Goal: Transaction & Acquisition: Register for event/course

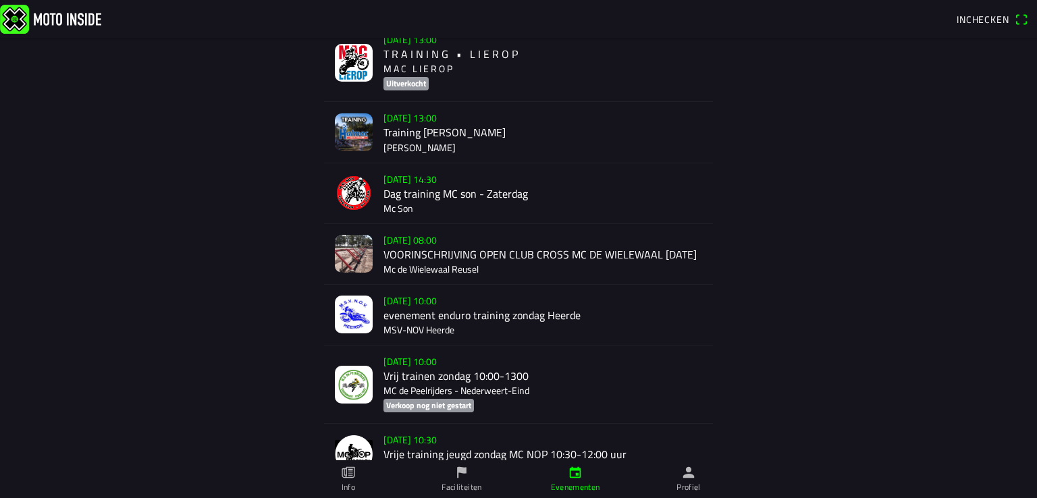
scroll to position [502, 0]
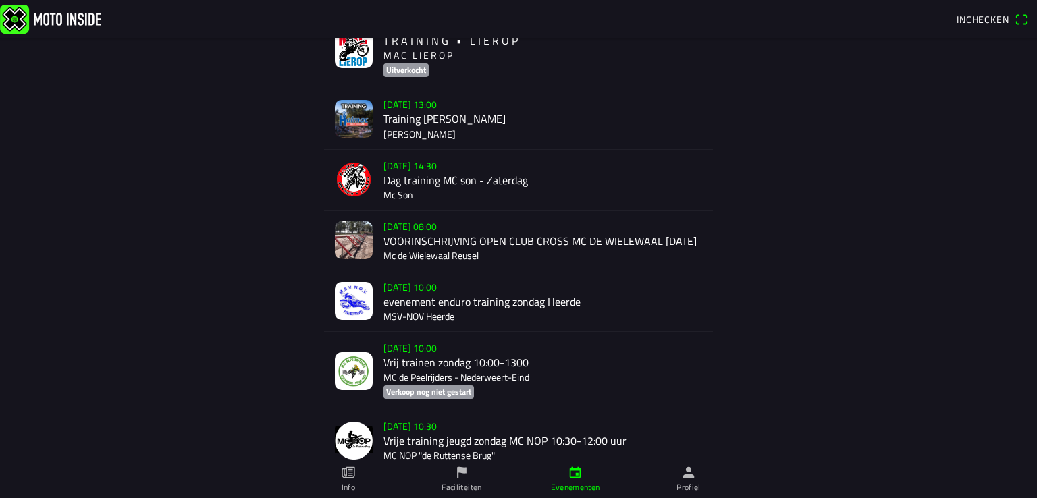
click at [465, 133] on div "[DATE] 13:00 Training Halmac [GEOGRAPHIC_DATA]" at bounding box center [542, 118] width 319 height 60
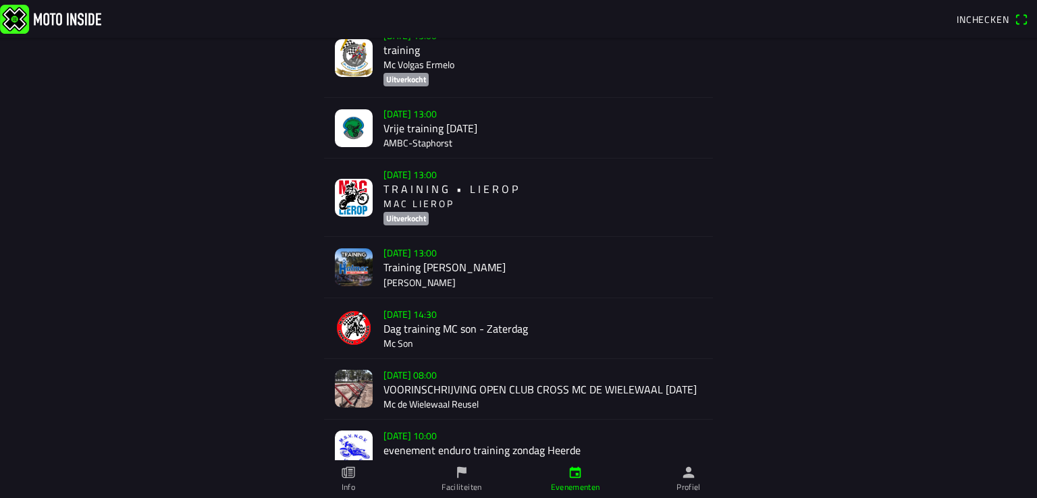
scroll to position [362, 0]
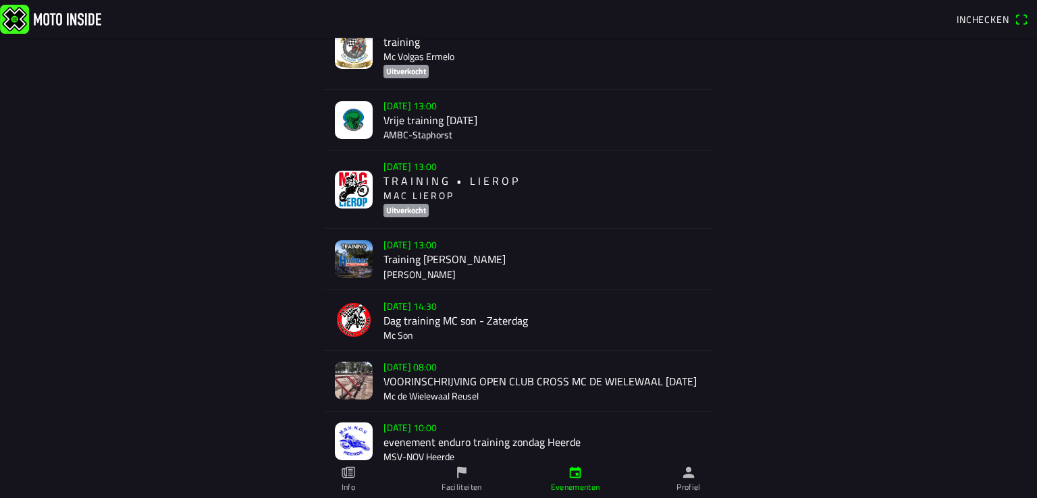
click at [526, 265] on div "[DATE] 13:00 Training Halmac [GEOGRAPHIC_DATA]" at bounding box center [542, 259] width 319 height 60
